Goal: Use online tool/utility: Utilize a website feature to perform a specific function

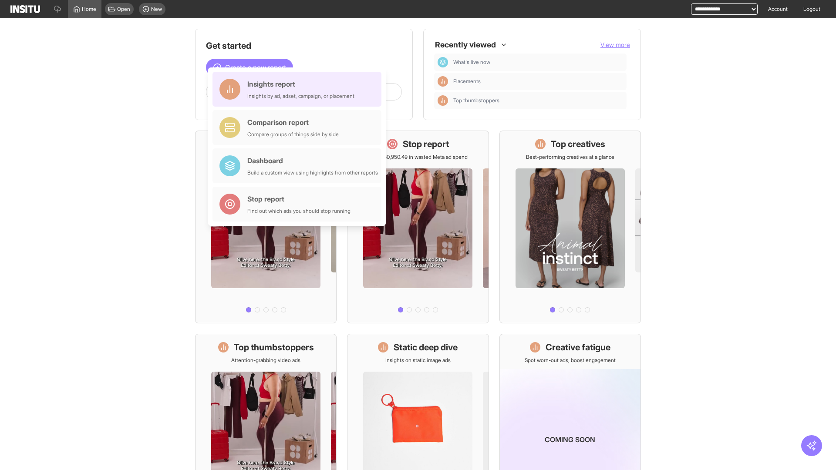
click at [299, 89] on div "Insights report Insights by ad, adset, campaign, or placement" at bounding box center [300, 89] width 107 height 21
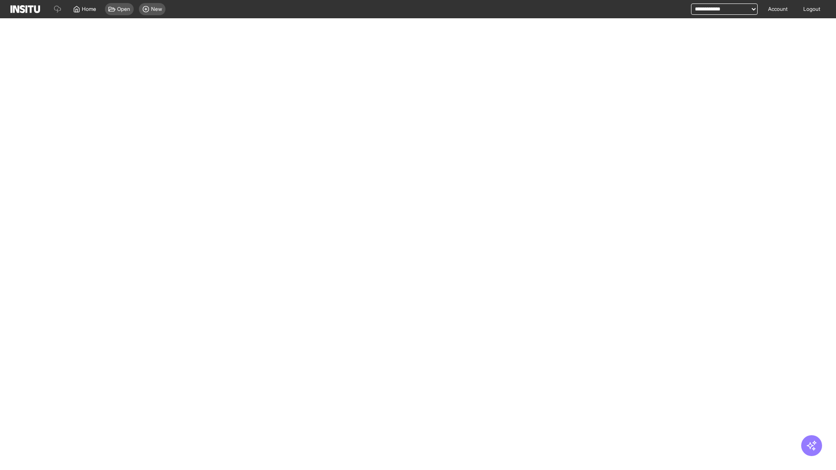
select select "**"
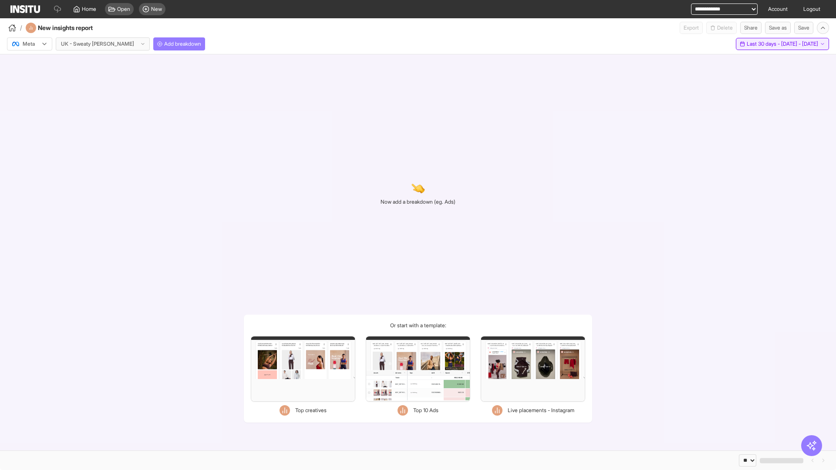
click at [765, 44] on span "Last 30 days - [DATE] - [DATE]" at bounding box center [782, 44] width 71 height 7
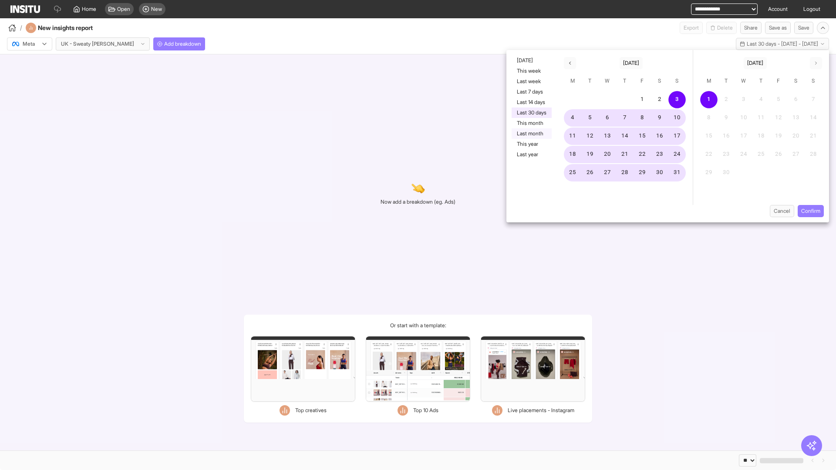
click at [531, 134] on button "Last month" at bounding box center [532, 134] width 40 height 10
